Goal: Task Accomplishment & Management: Manage account settings

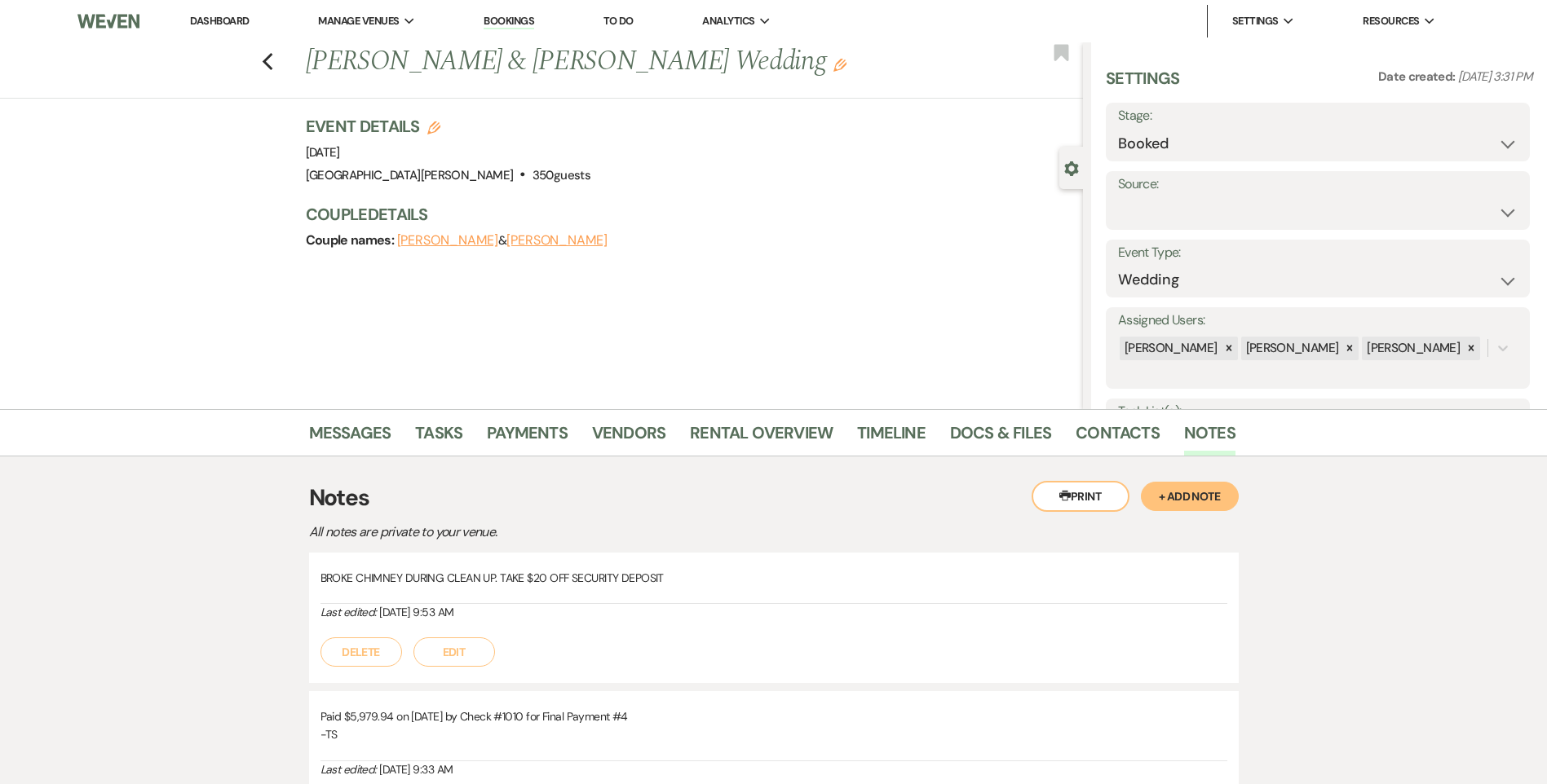
click at [226, 21] on link "Dashboard" at bounding box center [220, 21] width 59 height 14
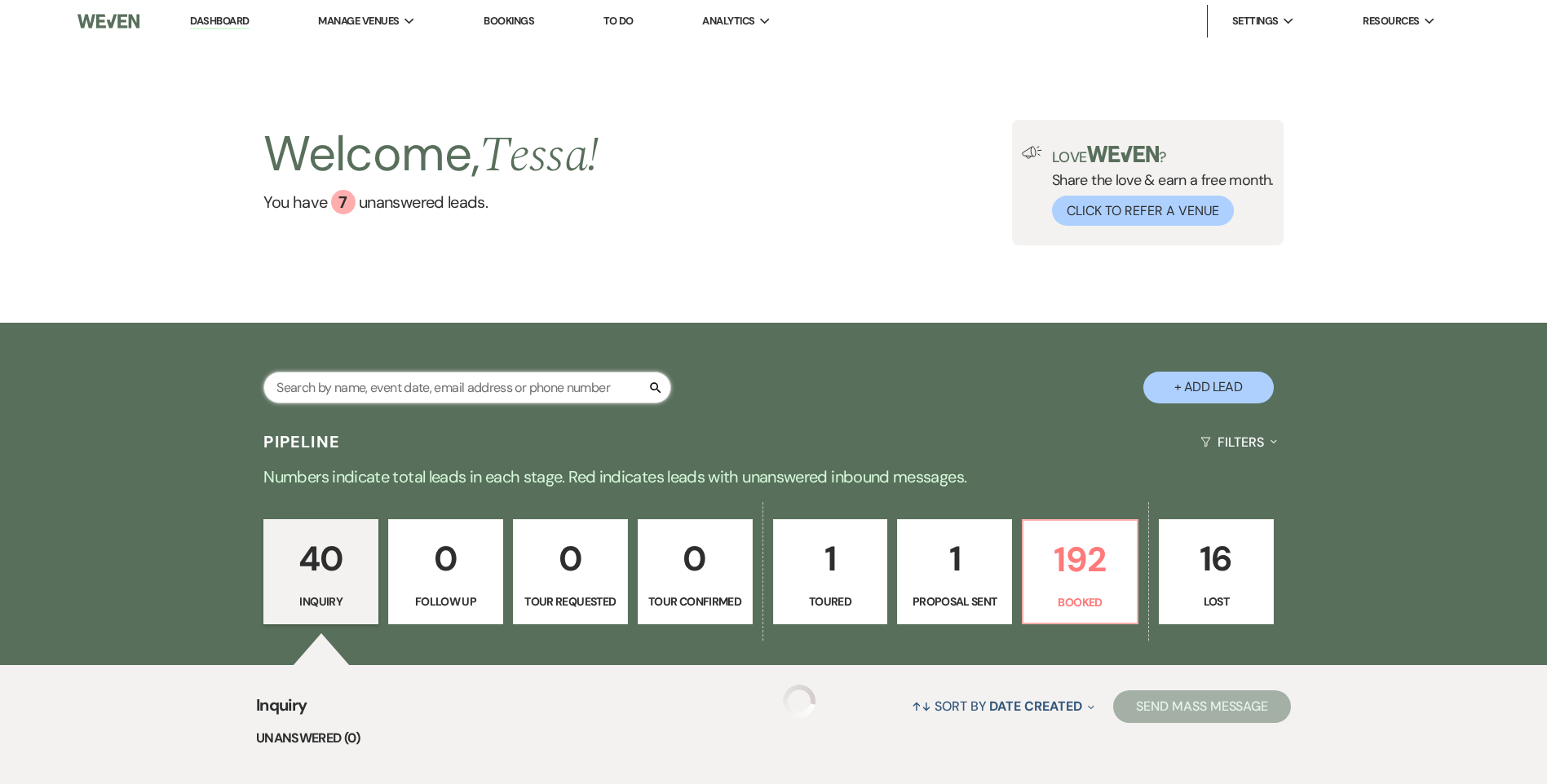
click at [423, 374] on input "text" at bounding box center [468, 388] width 408 height 32
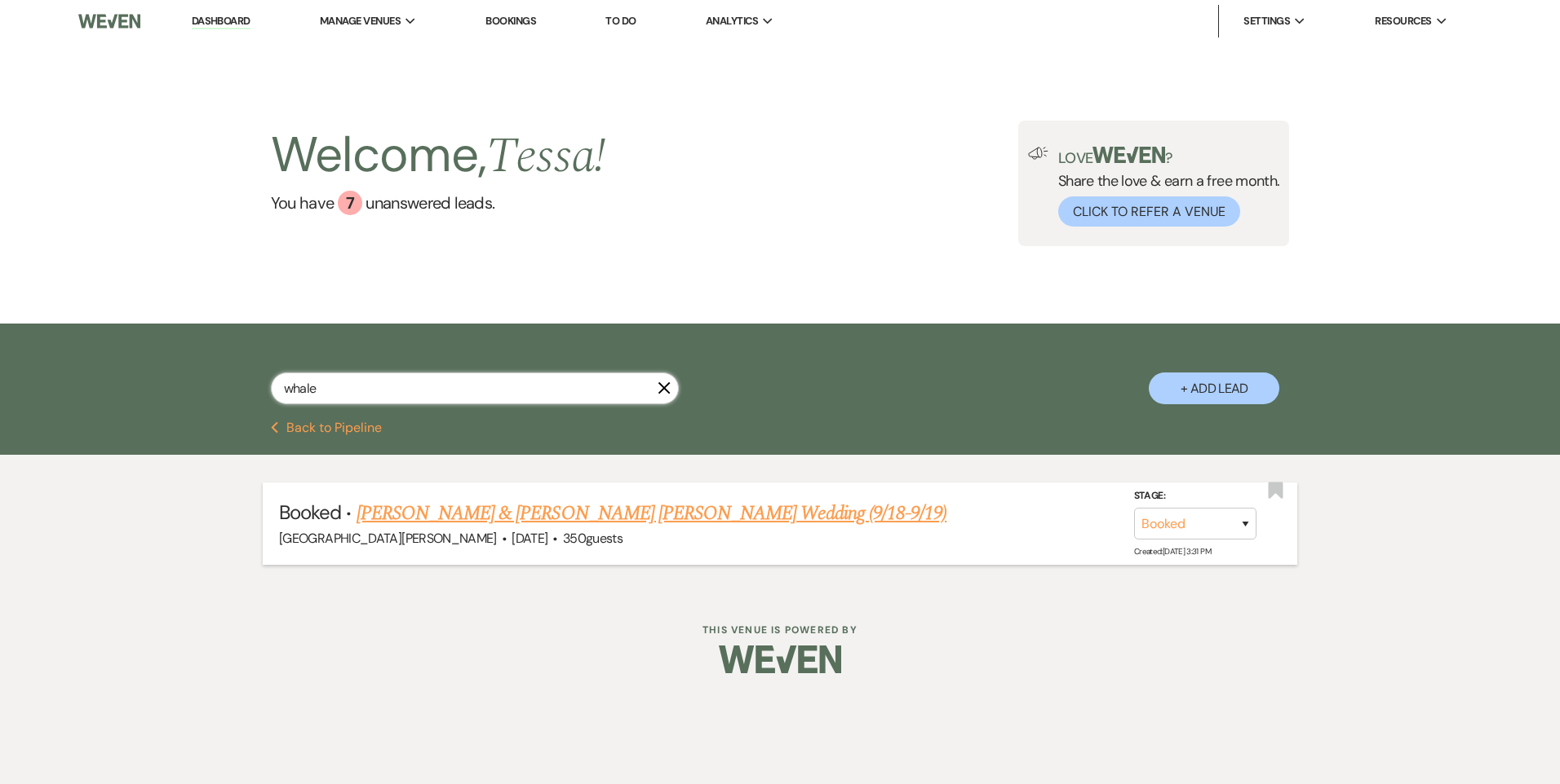
type input "whale"
click at [595, 509] on link "[PERSON_NAME] & [PERSON_NAME] [PERSON_NAME] Wedding (9/18-9/19)" at bounding box center [652, 514] width 591 height 29
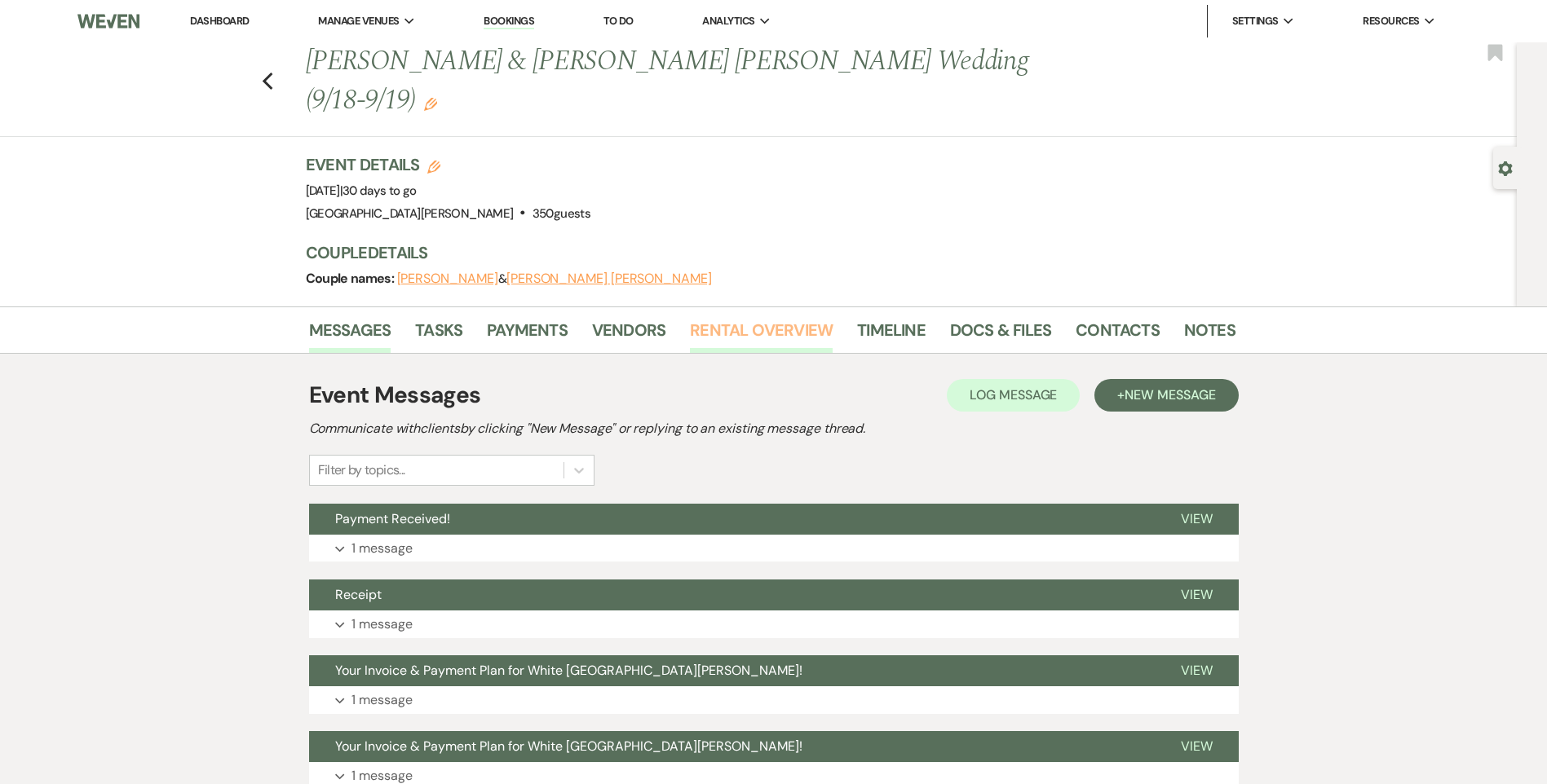
click at [783, 317] on link "Rental Overview" at bounding box center [762, 335] width 143 height 36
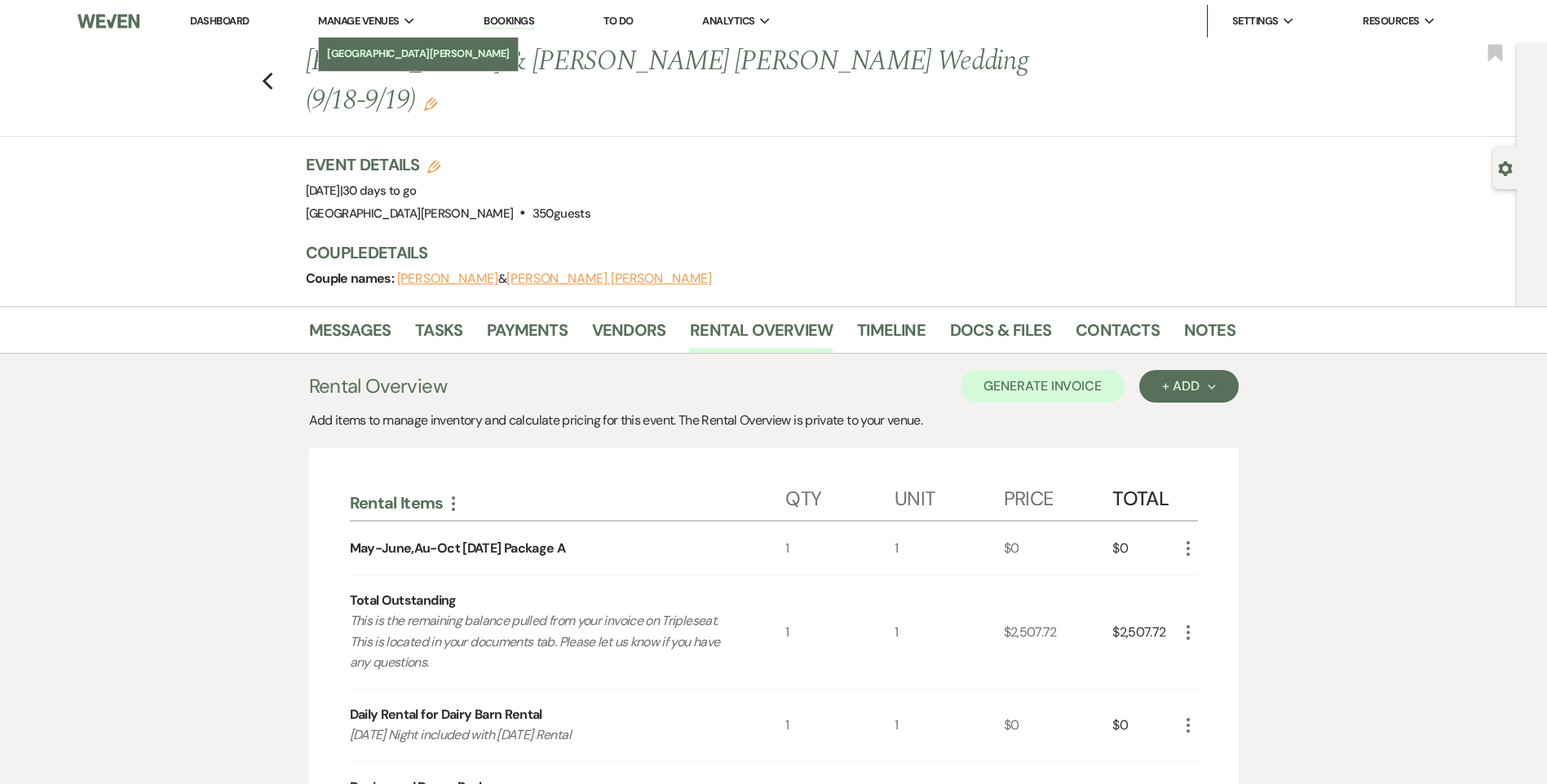
click at [359, 46] on li "[GEOGRAPHIC_DATA][PERSON_NAME]" at bounding box center [418, 54] width 183 height 17
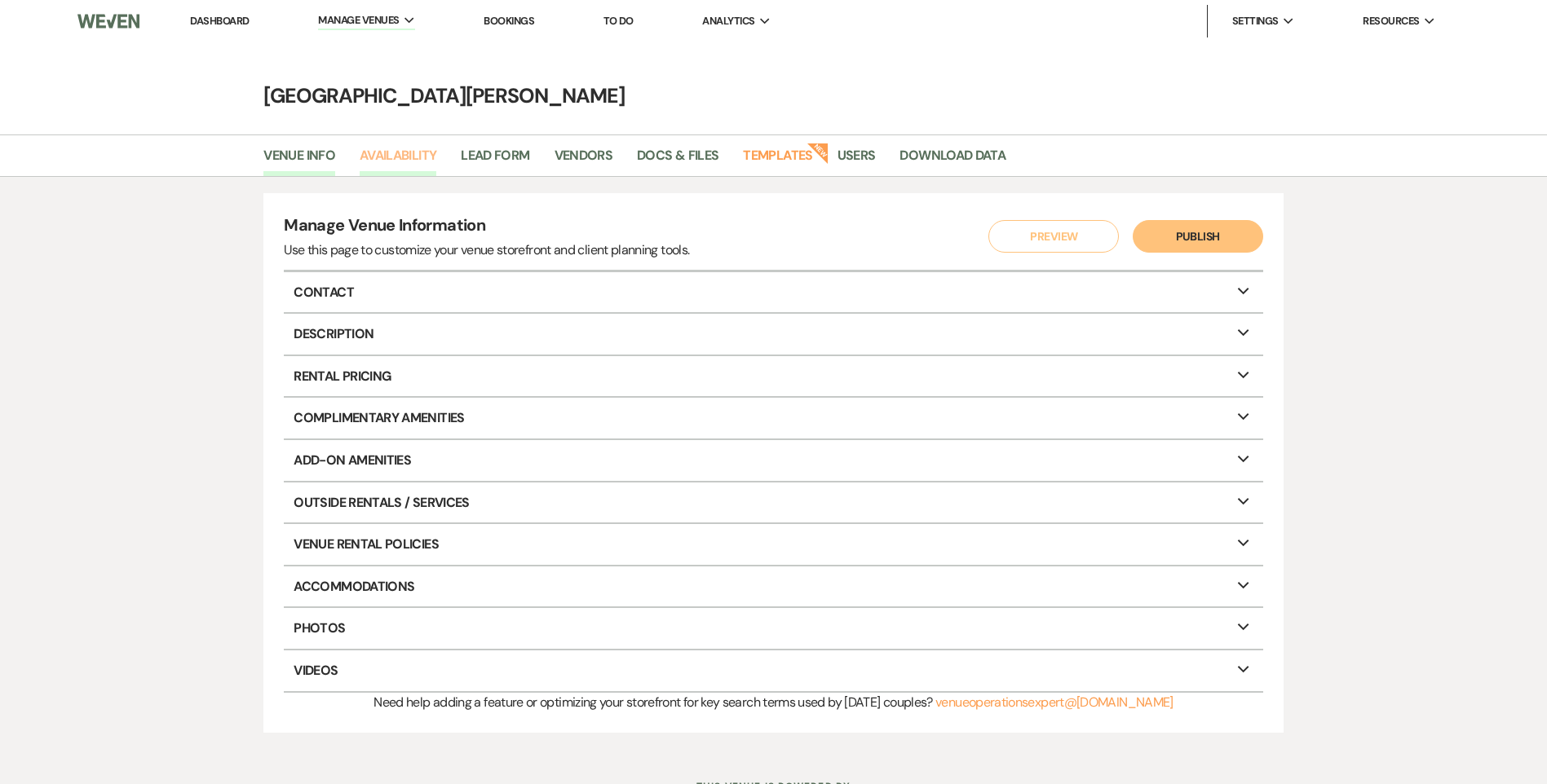
click at [387, 160] on link "Availability" at bounding box center [397, 161] width 77 height 31
select select "3"
select select "2026"
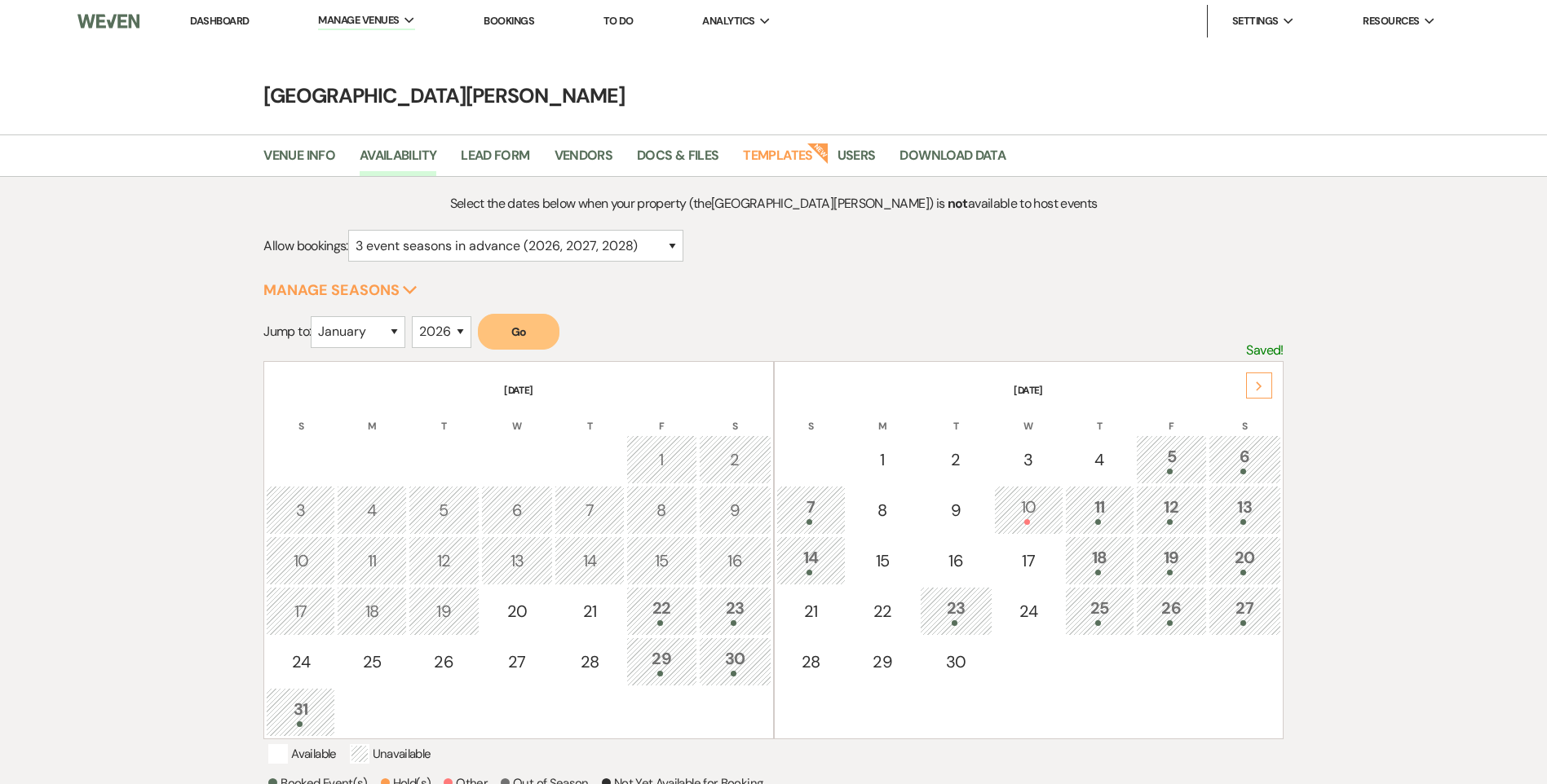
click at [1260, 389] on icon "Next" at bounding box center [1259, 387] width 8 height 10
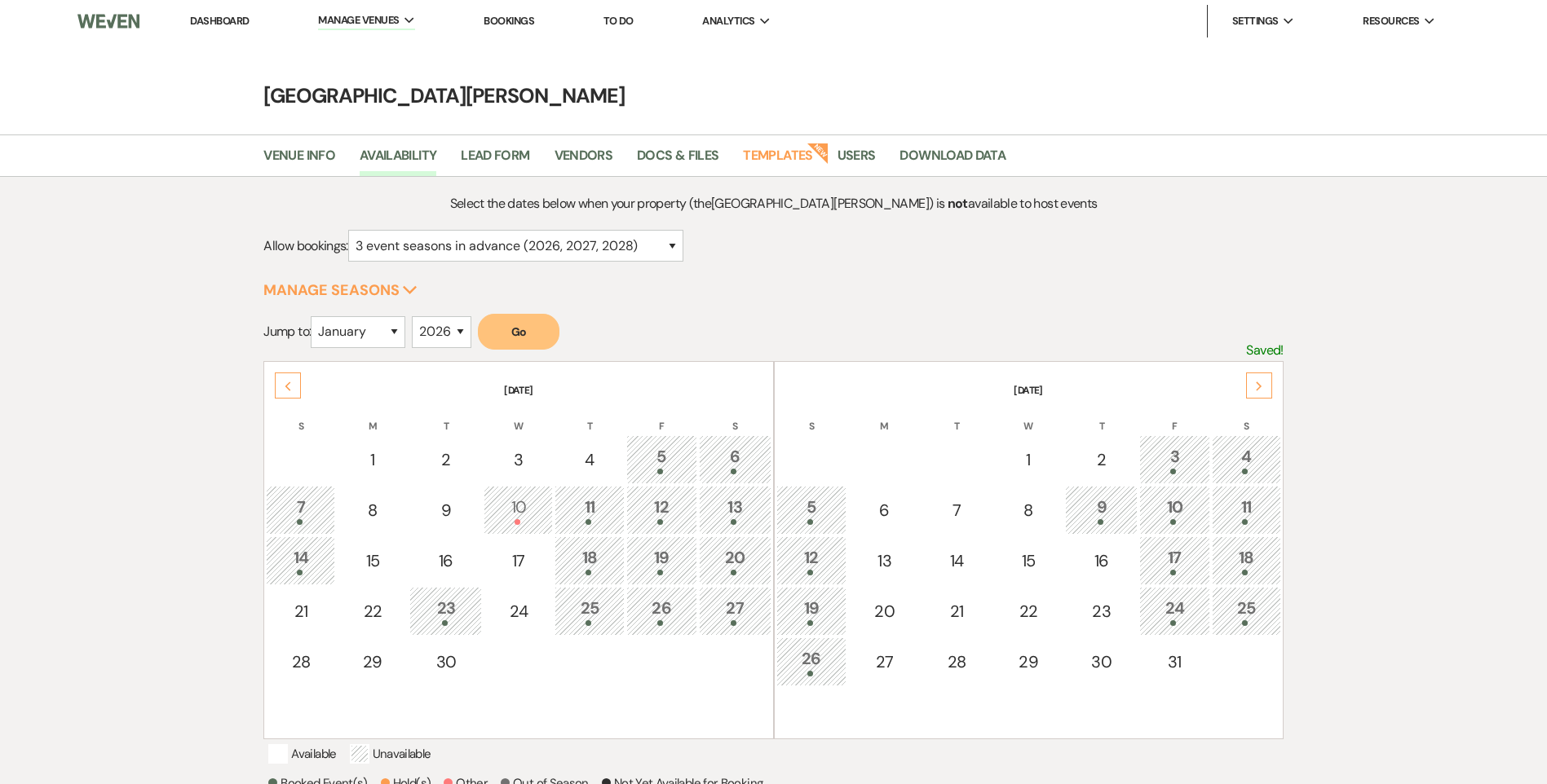
click at [1260, 389] on icon "Next" at bounding box center [1259, 387] width 8 height 10
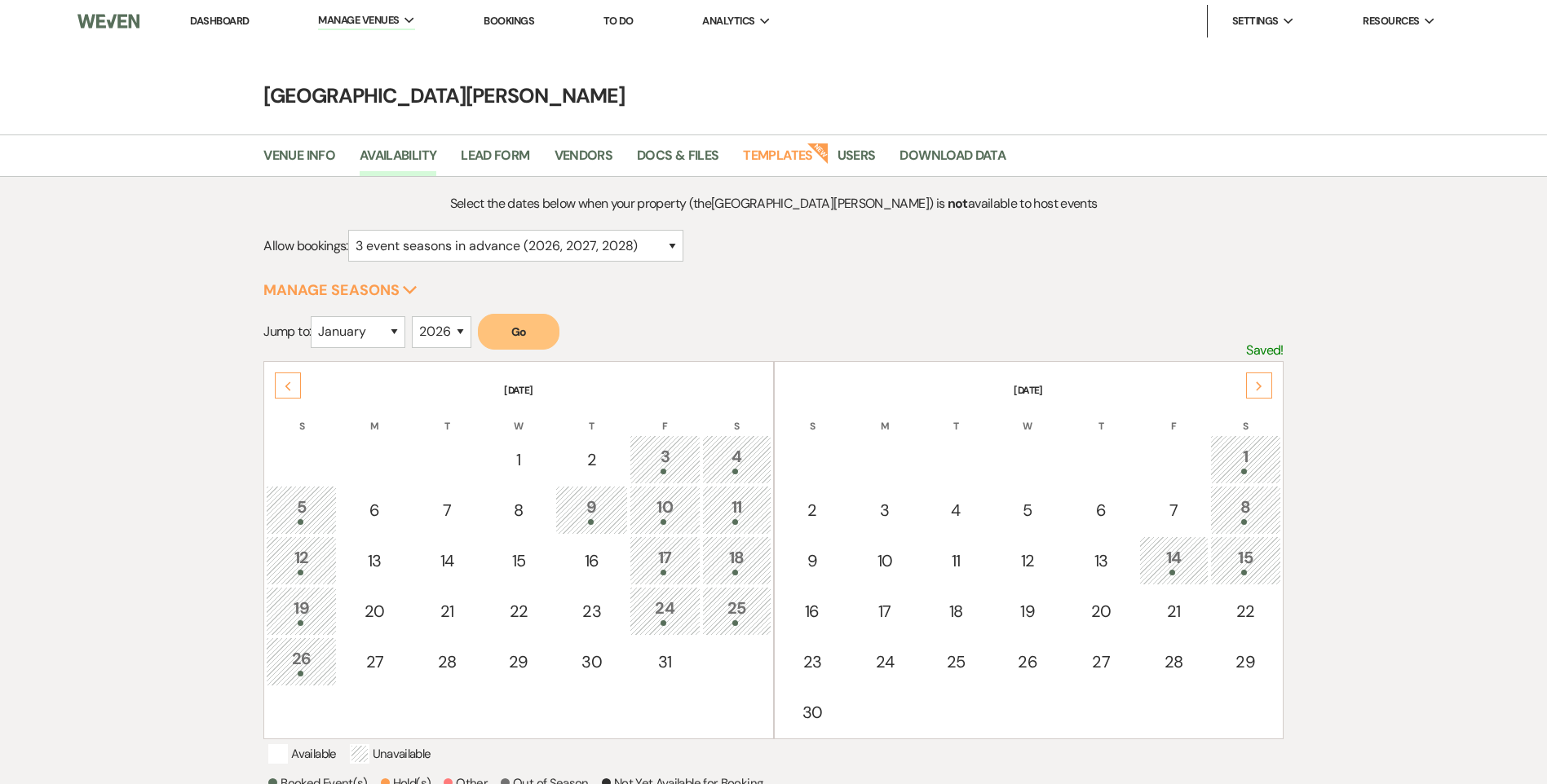
click at [1260, 389] on icon "Next" at bounding box center [1259, 387] width 8 height 10
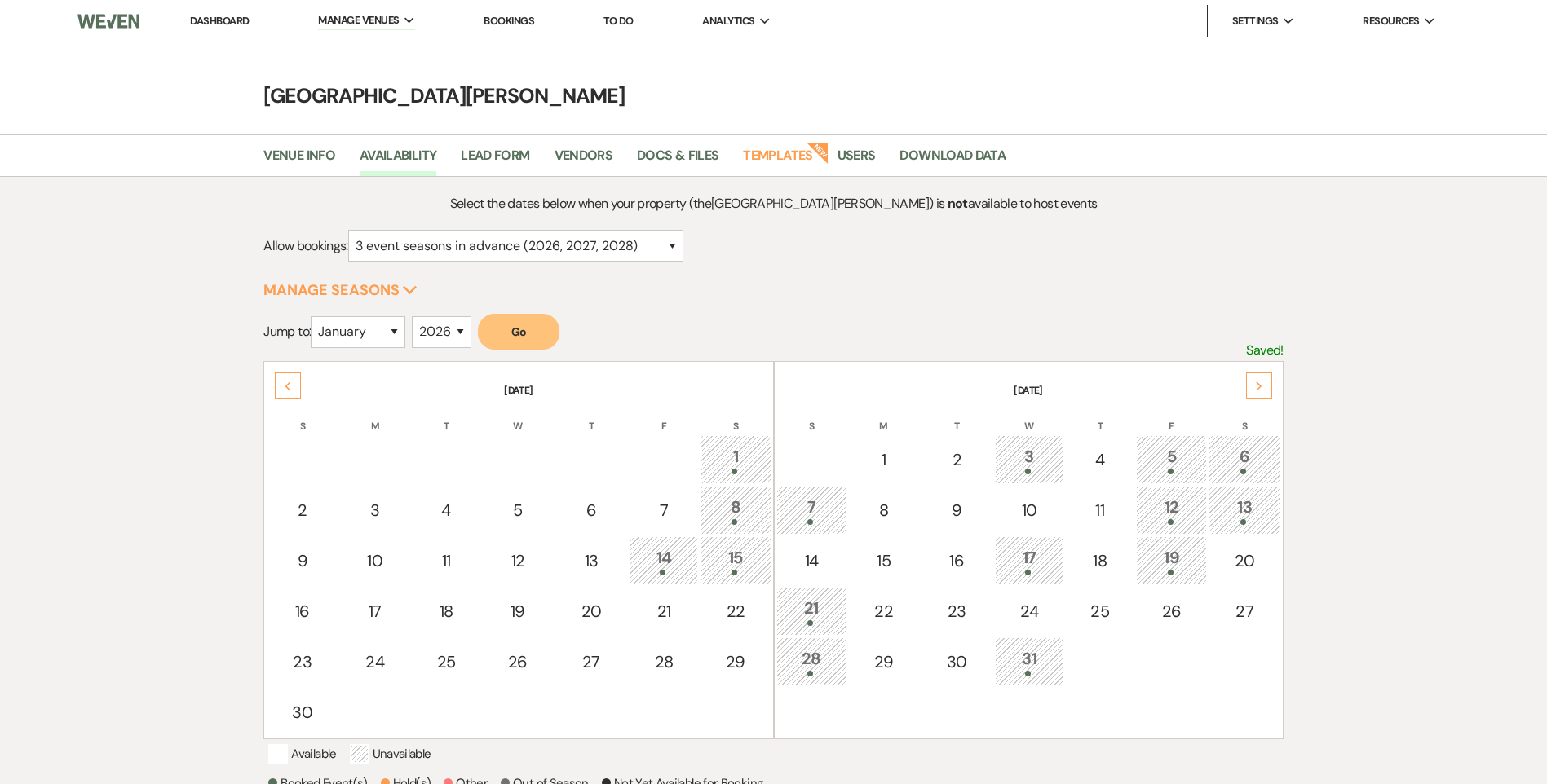
click at [1260, 389] on icon "Next" at bounding box center [1259, 387] width 8 height 10
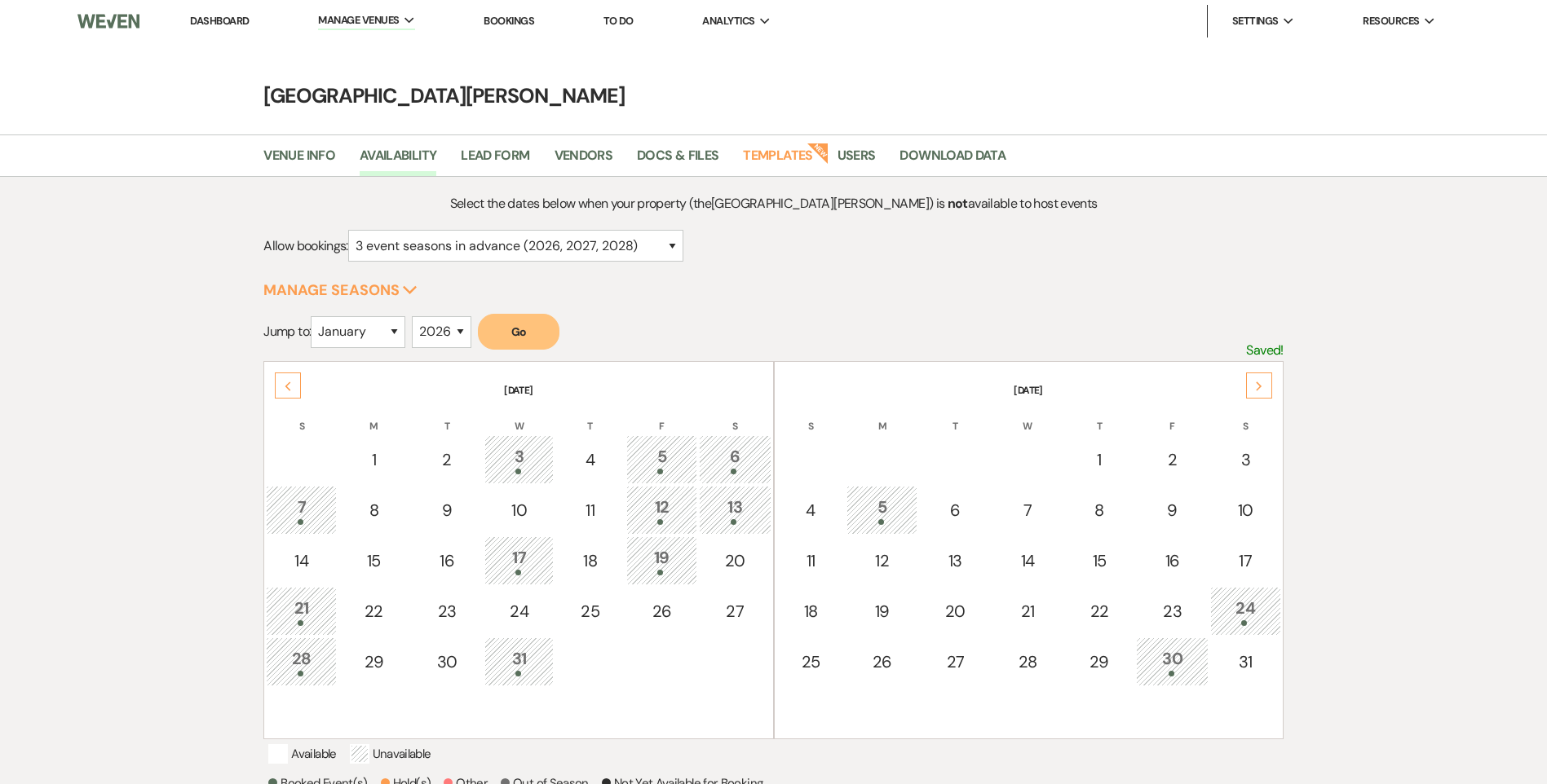
click at [1260, 389] on icon "Next" at bounding box center [1259, 387] width 8 height 10
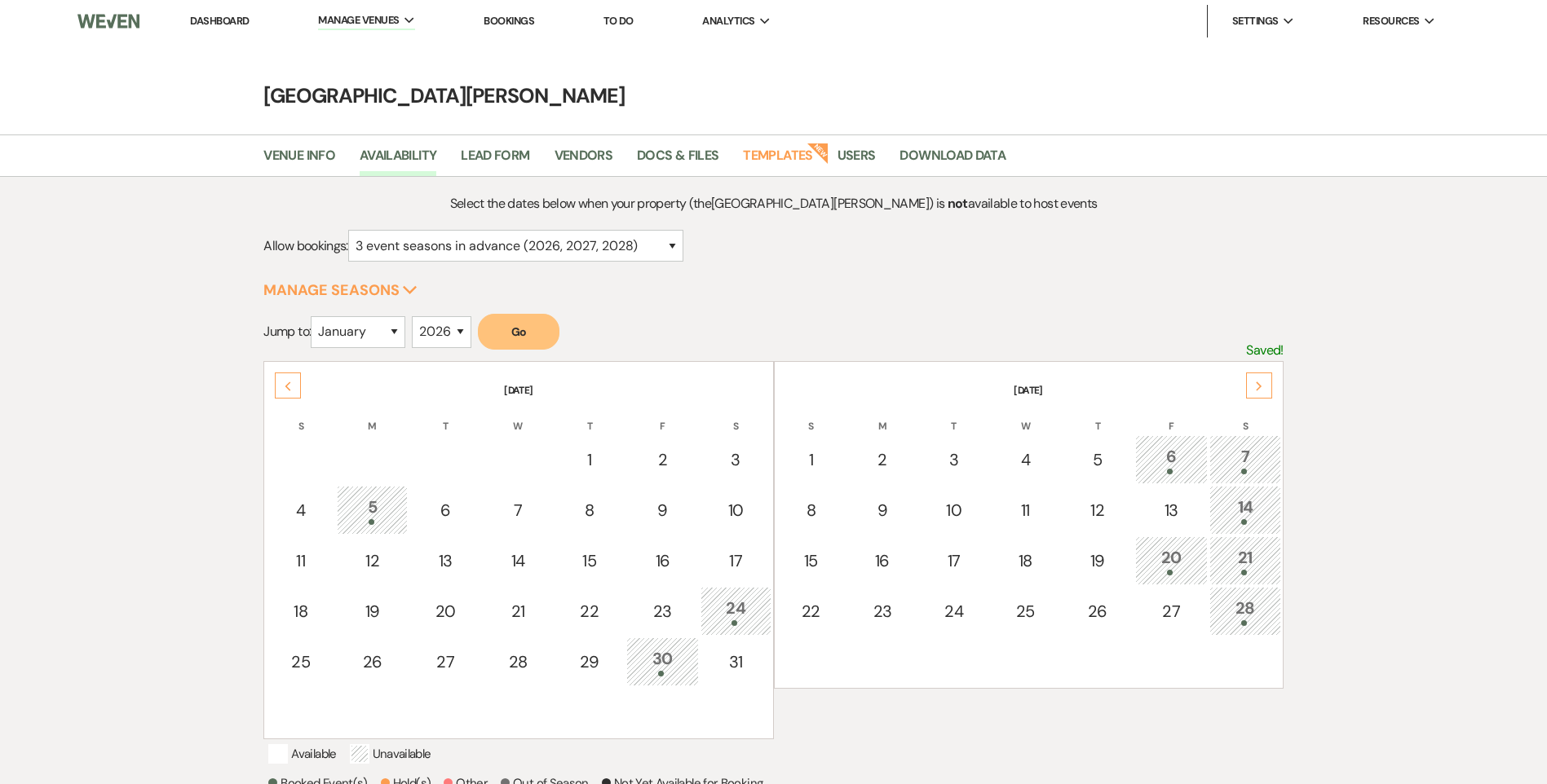
click at [1260, 389] on icon "Next" at bounding box center [1259, 387] width 8 height 10
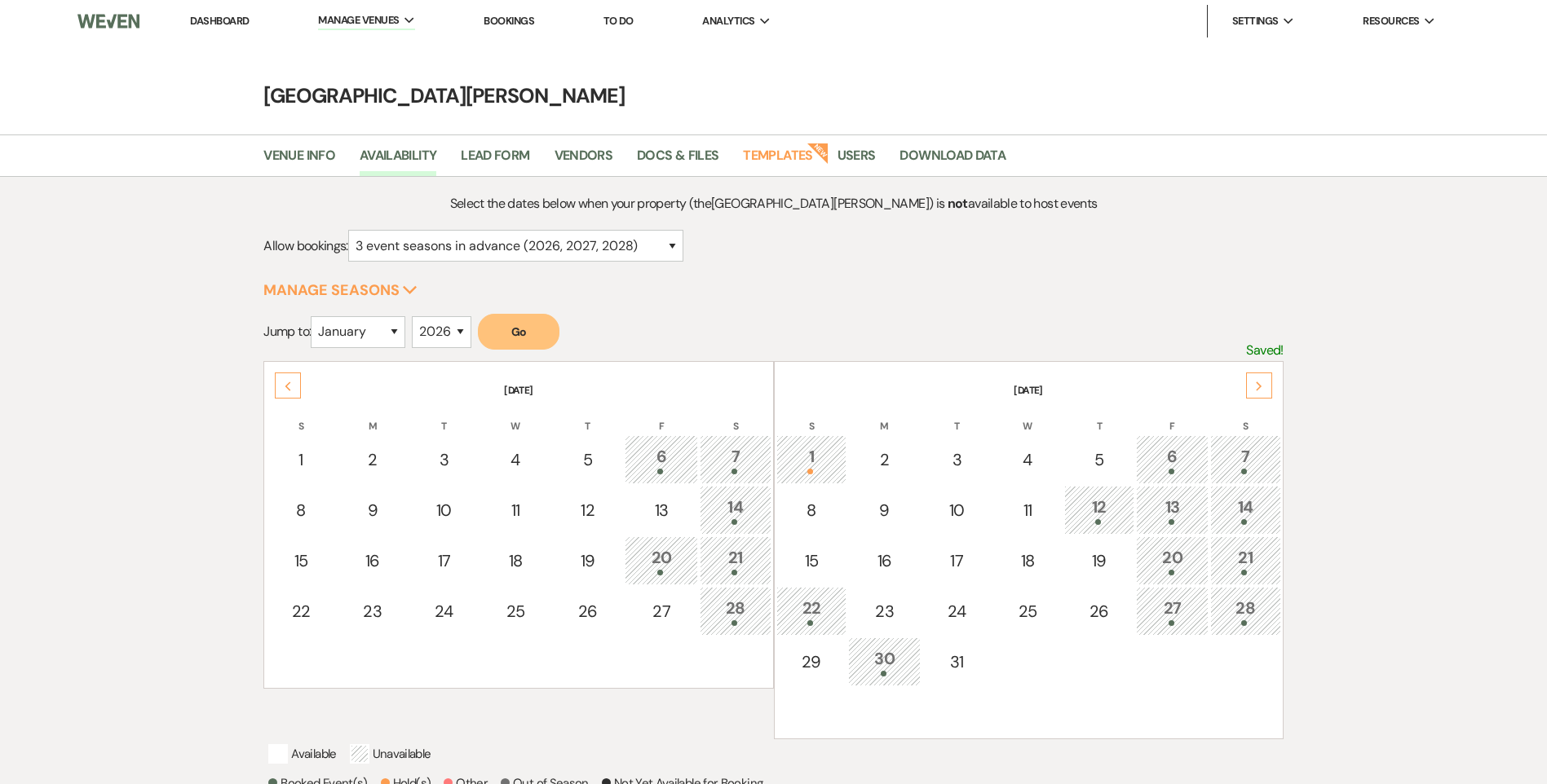
click at [1260, 389] on icon "Next" at bounding box center [1259, 387] width 8 height 10
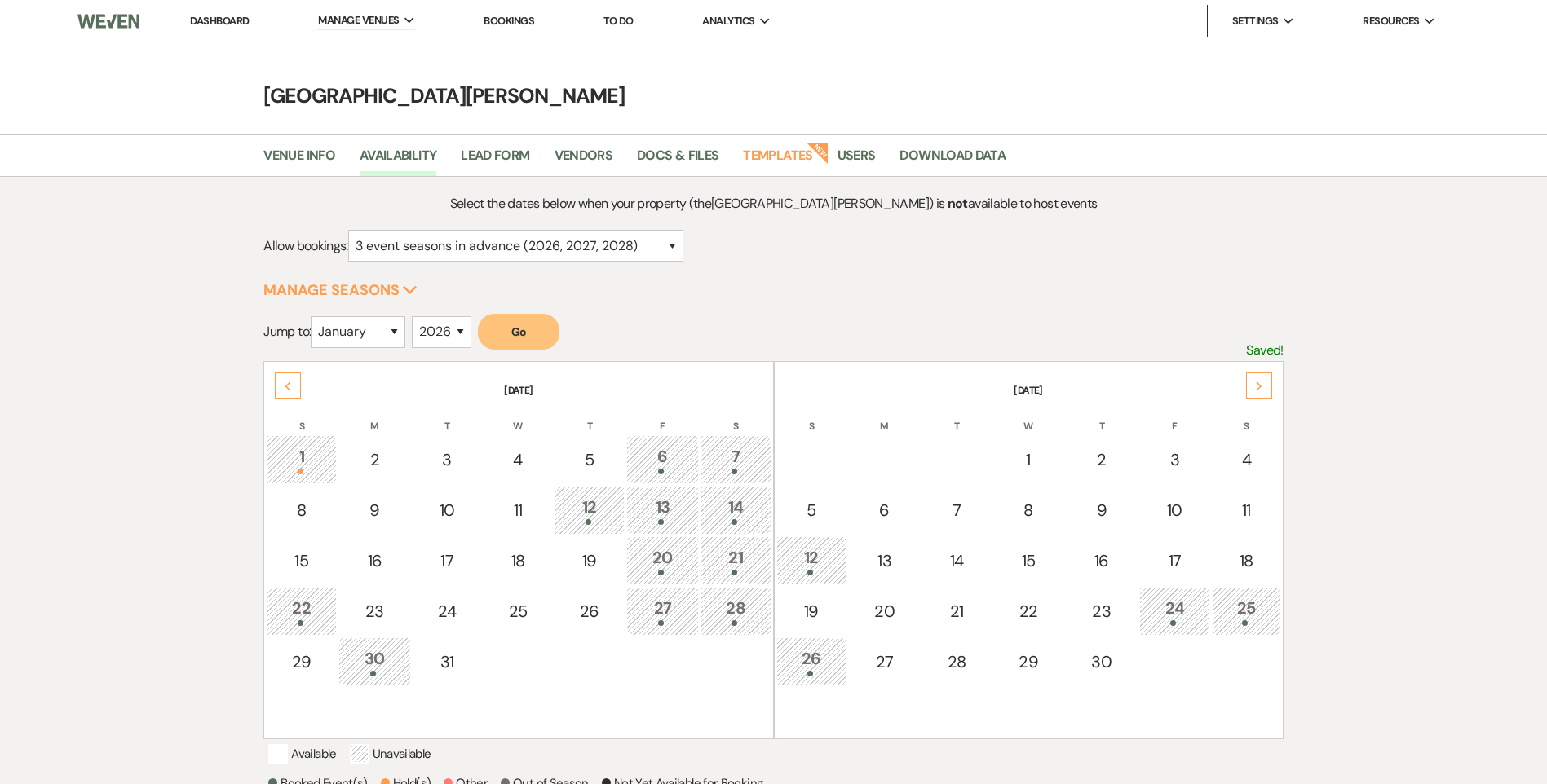
click at [1260, 389] on icon "Next" at bounding box center [1259, 387] width 8 height 10
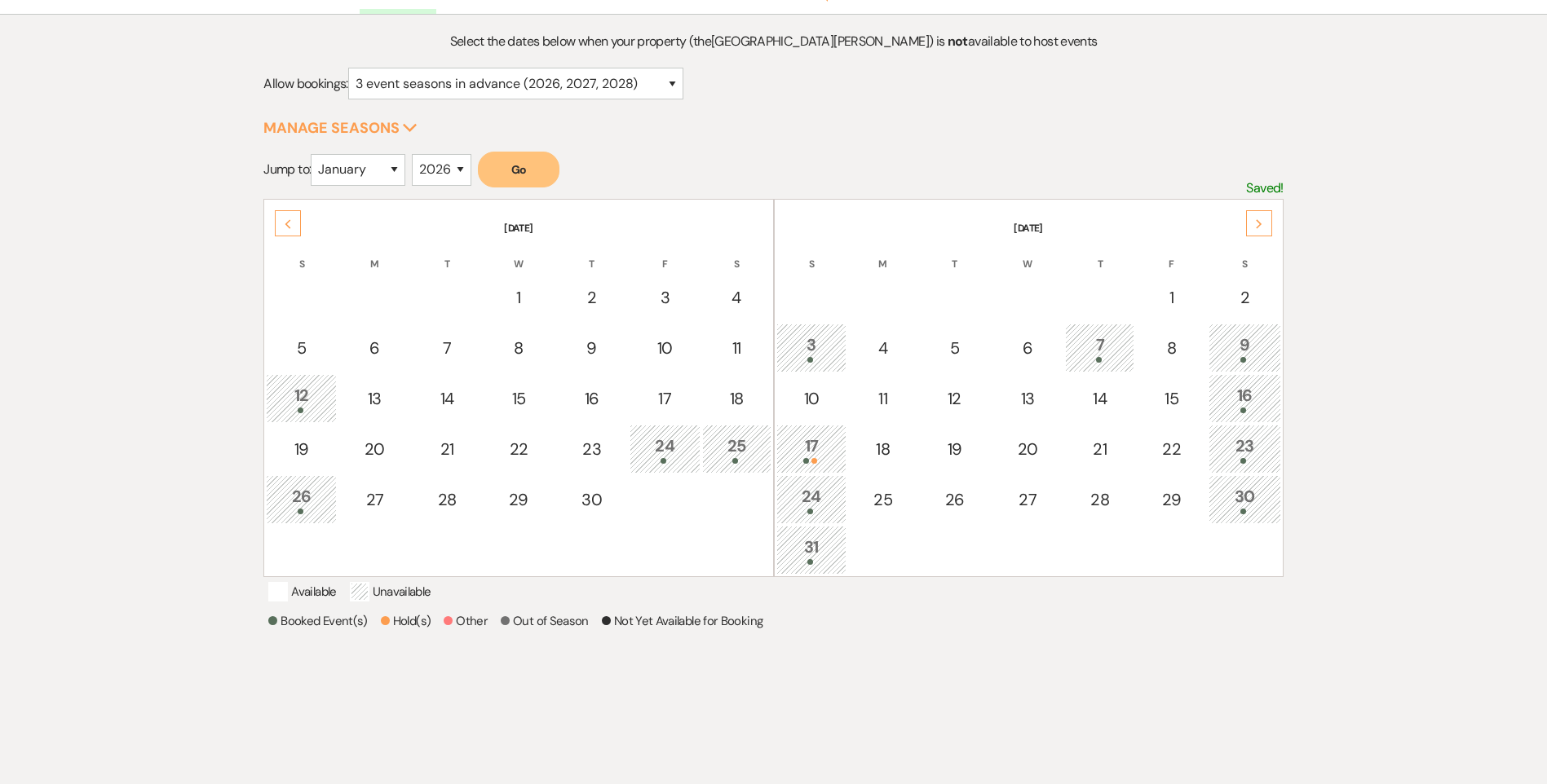
scroll to position [163, 0]
click at [1262, 502] on div "30" at bounding box center [1245, 498] width 55 height 30
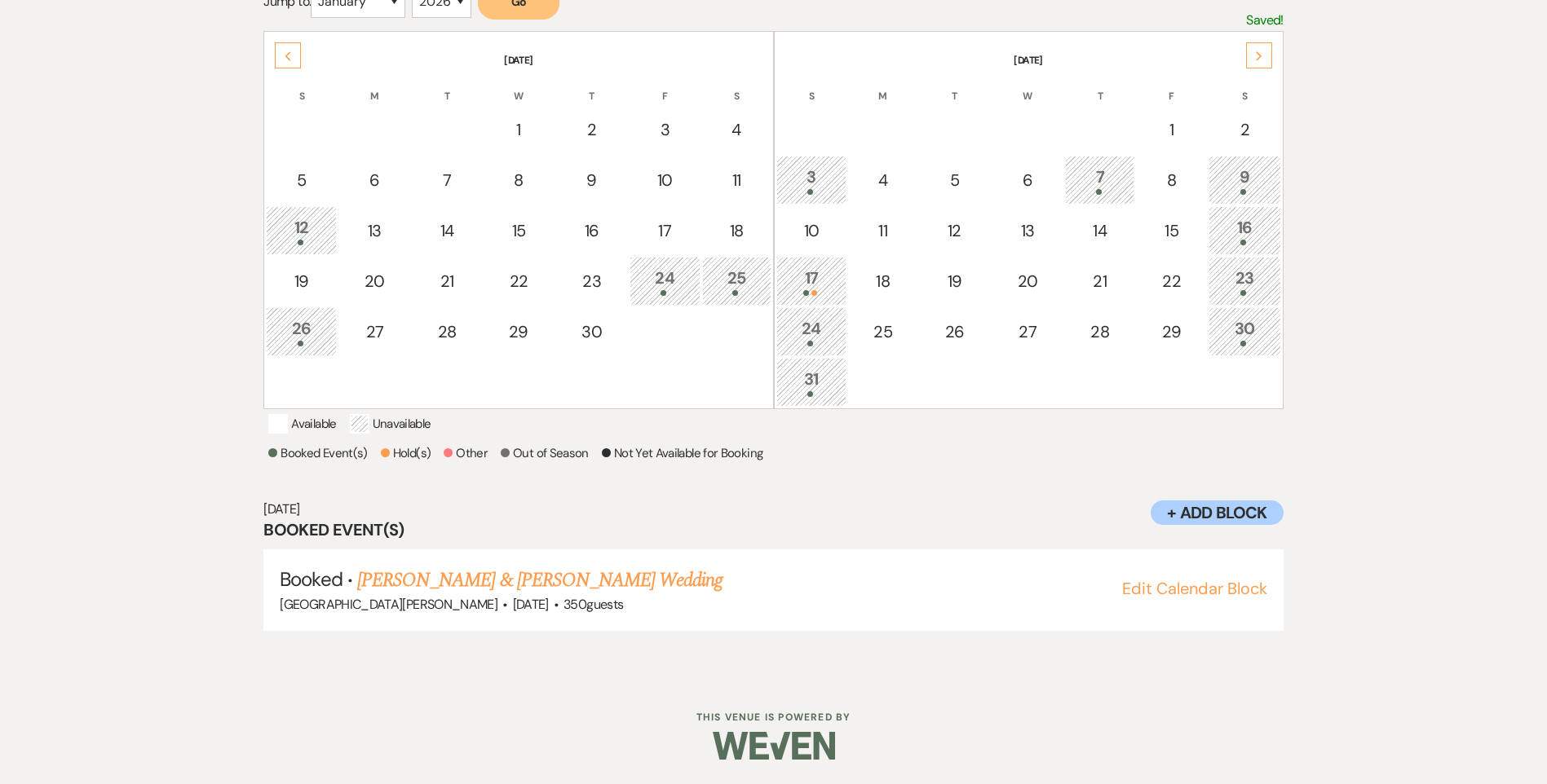
scroll to position [351, 0]
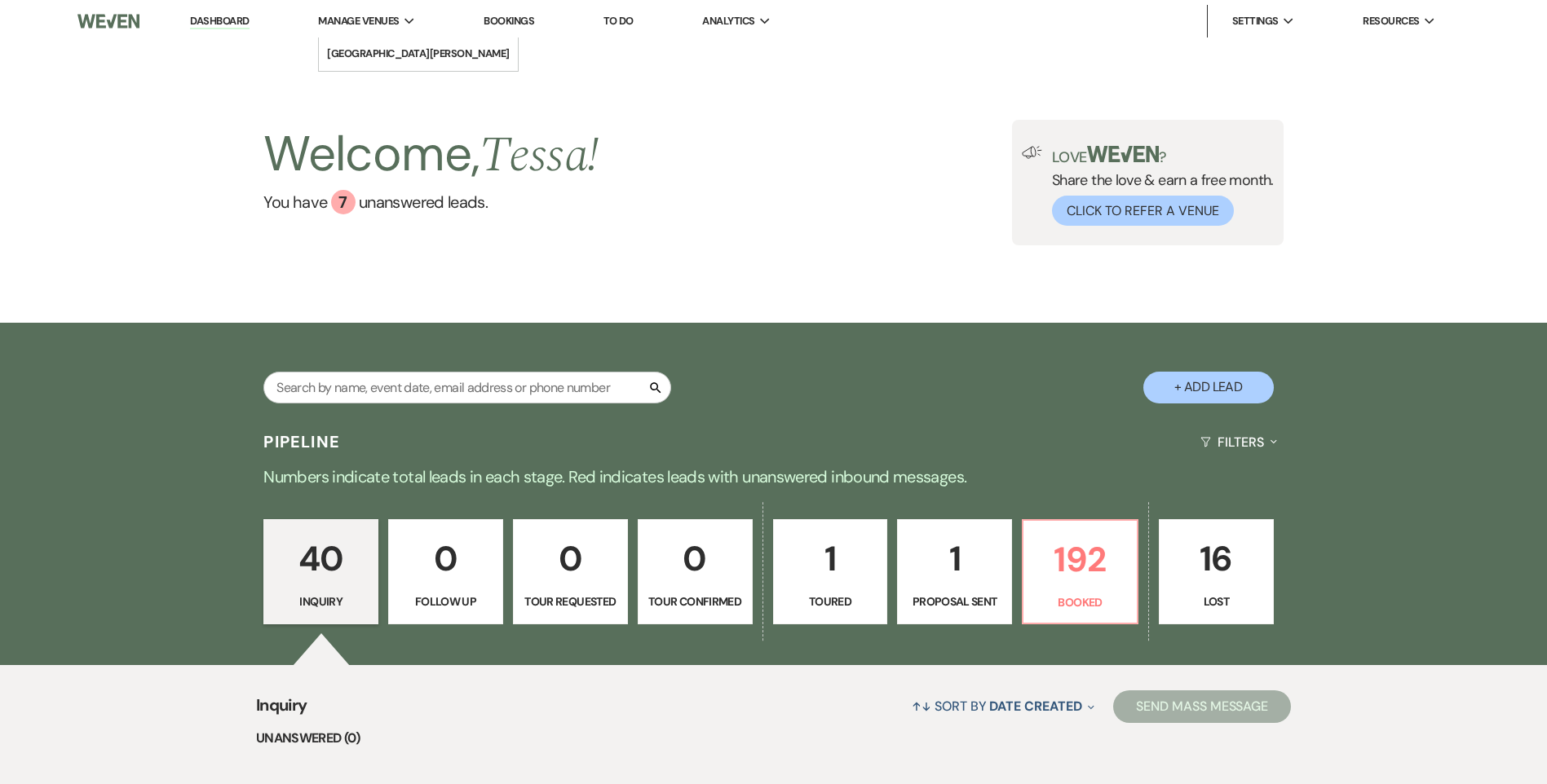
click at [403, 7] on li "Manage Venues Expand White Willow Meadows" at bounding box center [366, 21] width 113 height 32
click at [396, 53] on li "[GEOGRAPHIC_DATA][PERSON_NAME]" at bounding box center [418, 54] width 183 height 17
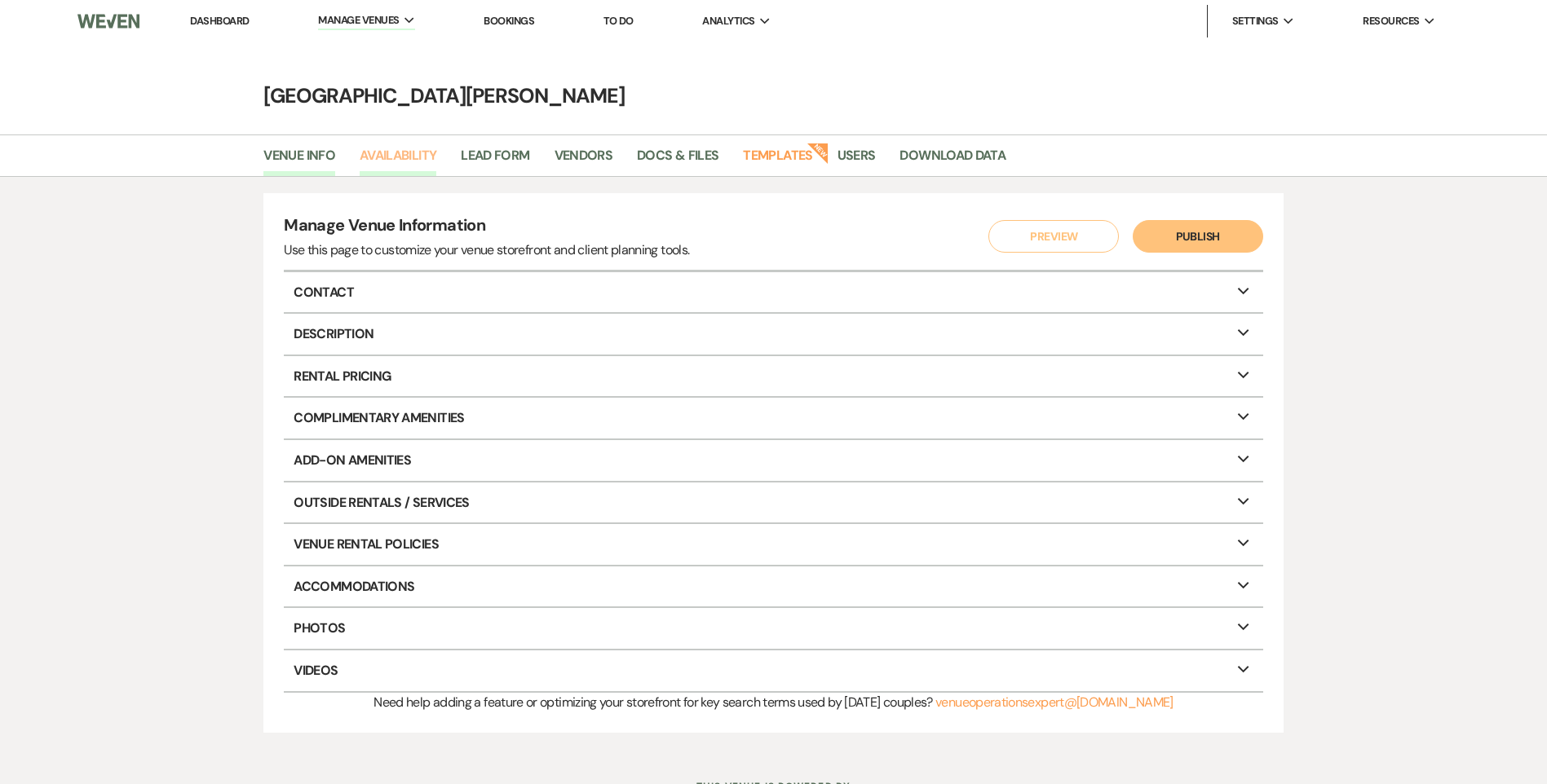
click at [410, 152] on link "Availability" at bounding box center [397, 161] width 77 height 31
select select "3"
select select "2026"
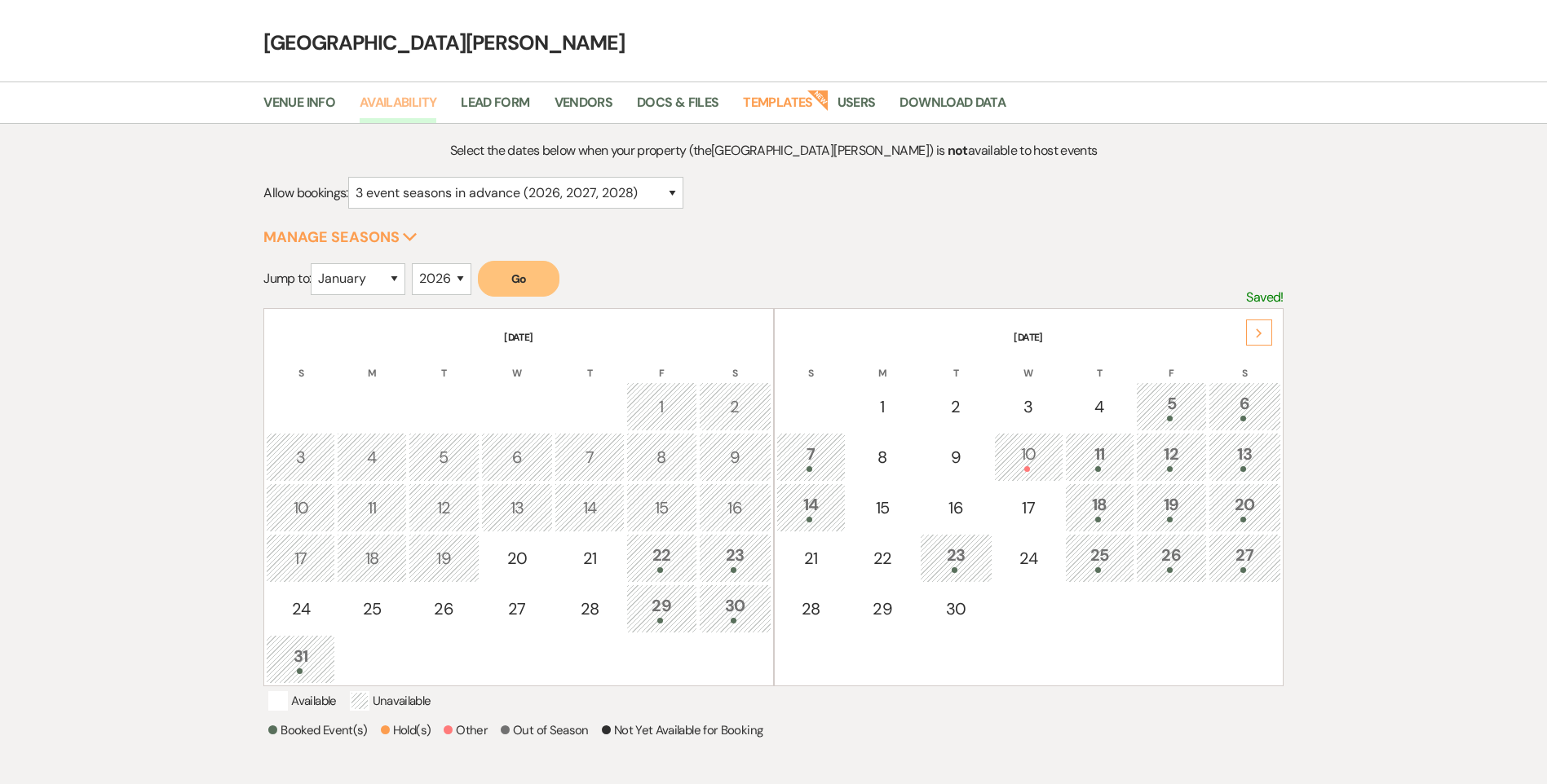
scroll to position [82, 0]
